Goal: Find specific page/section: Find specific page/section

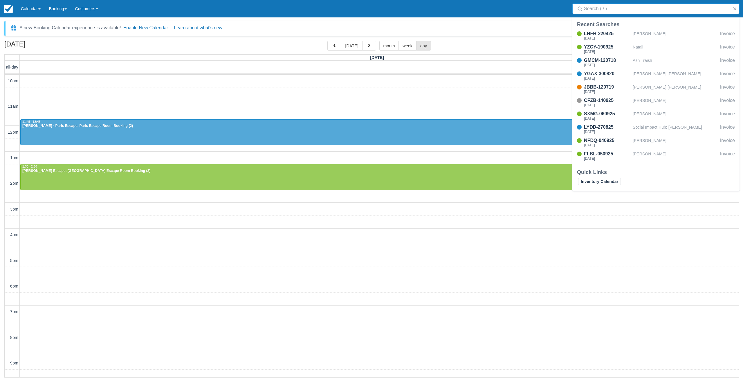
select select
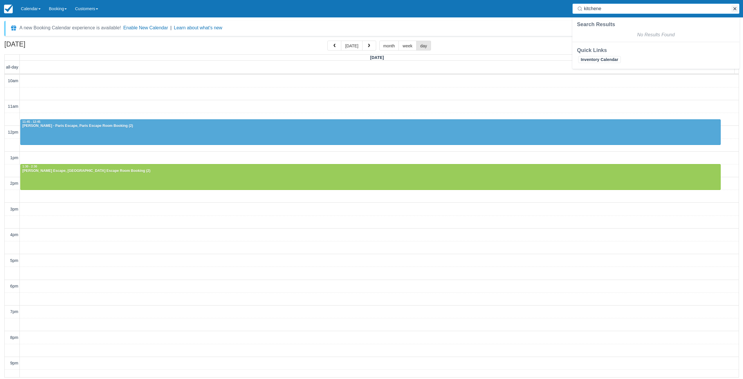
type input "kitchene"
click at [736, 9] on button "button" at bounding box center [734, 8] width 7 height 7
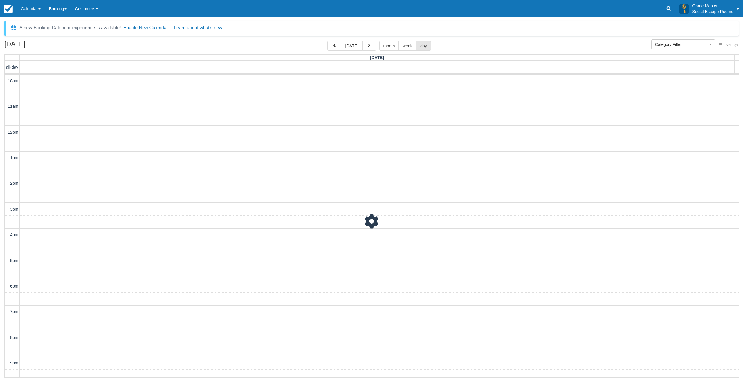
scroll to position [18, 0]
click at [334, 46] on span "button" at bounding box center [334, 46] width 4 height 4
click at [373, 46] on button "button" at bounding box center [369, 46] width 14 height 10
click at [372, 46] on button "button" at bounding box center [369, 46] width 14 height 10
click at [334, 47] on span "button" at bounding box center [334, 46] width 4 height 4
